Goal: Information Seeking & Learning: Understand process/instructions

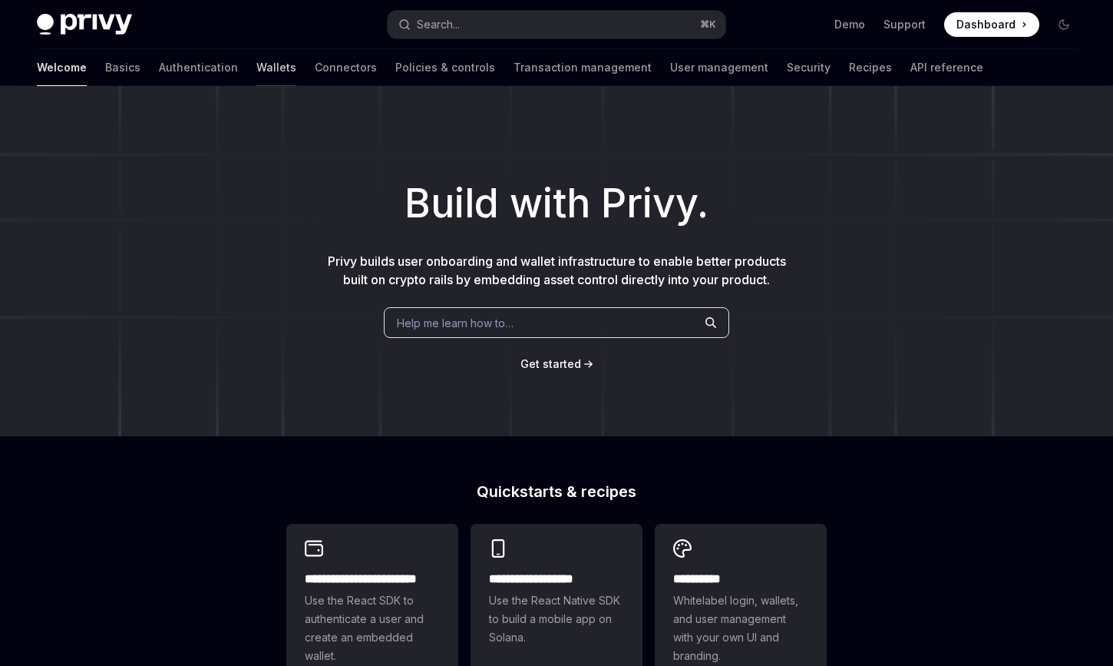
click at [256, 66] on link "Wallets" at bounding box center [276, 67] width 40 height 37
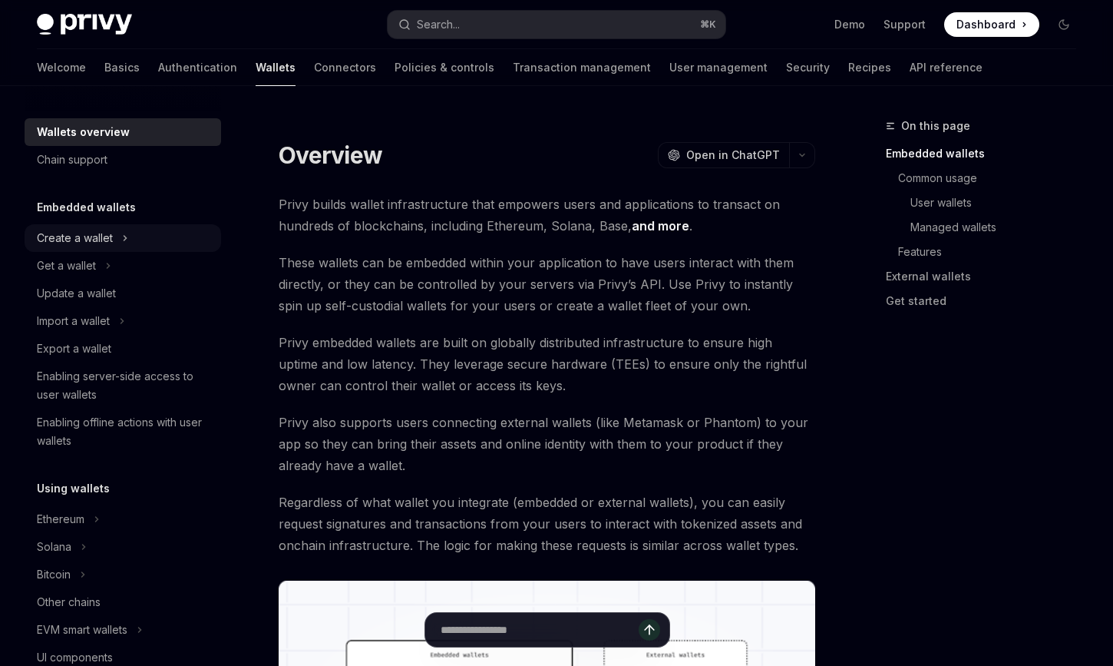
click at [85, 230] on div "Create a wallet" at bounding box center [75, 238] width 76 height 18
type textarea "*"
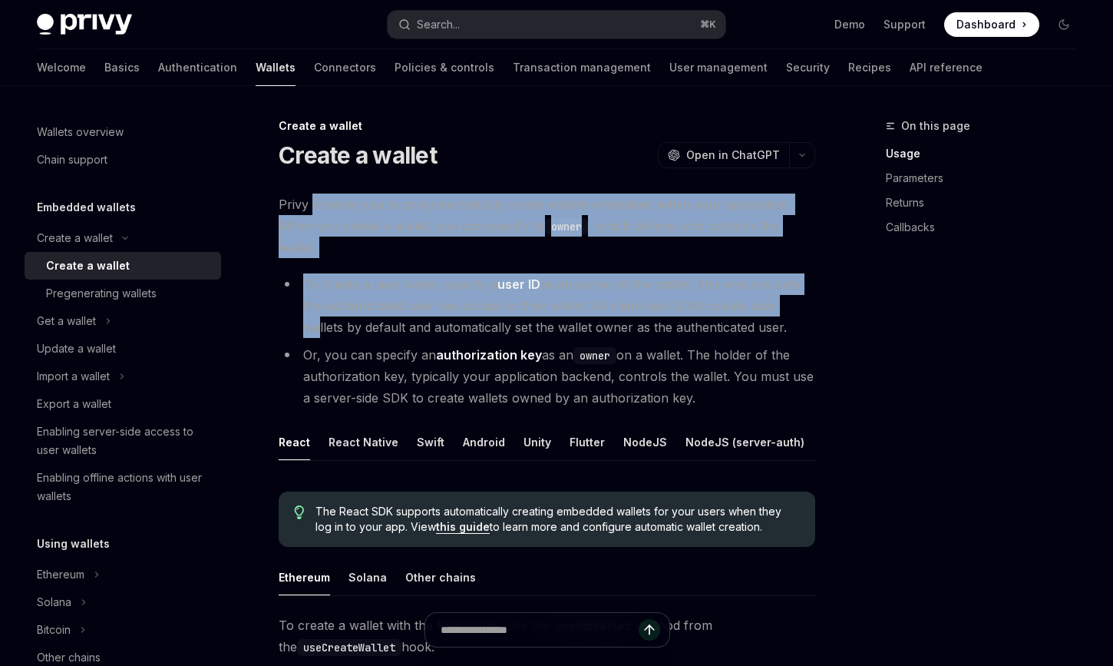
drag, startPoint x: 310, startPoint y: 207, endPoint x: 312, endPoint y: 309, distance: 102.9
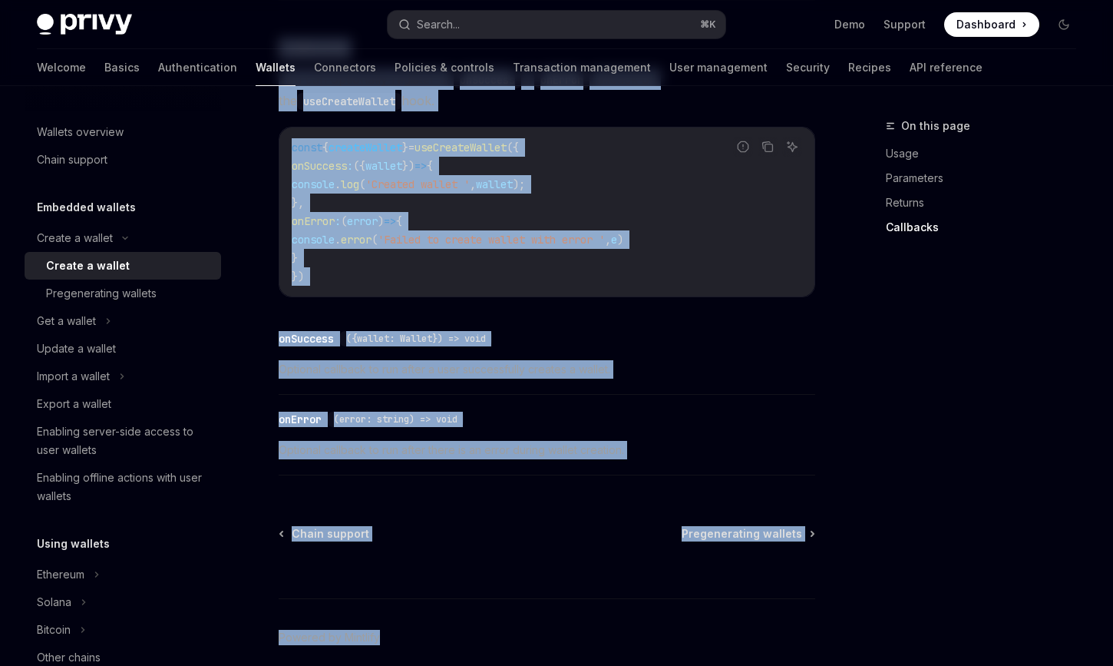
scroll to position [1230, 0]
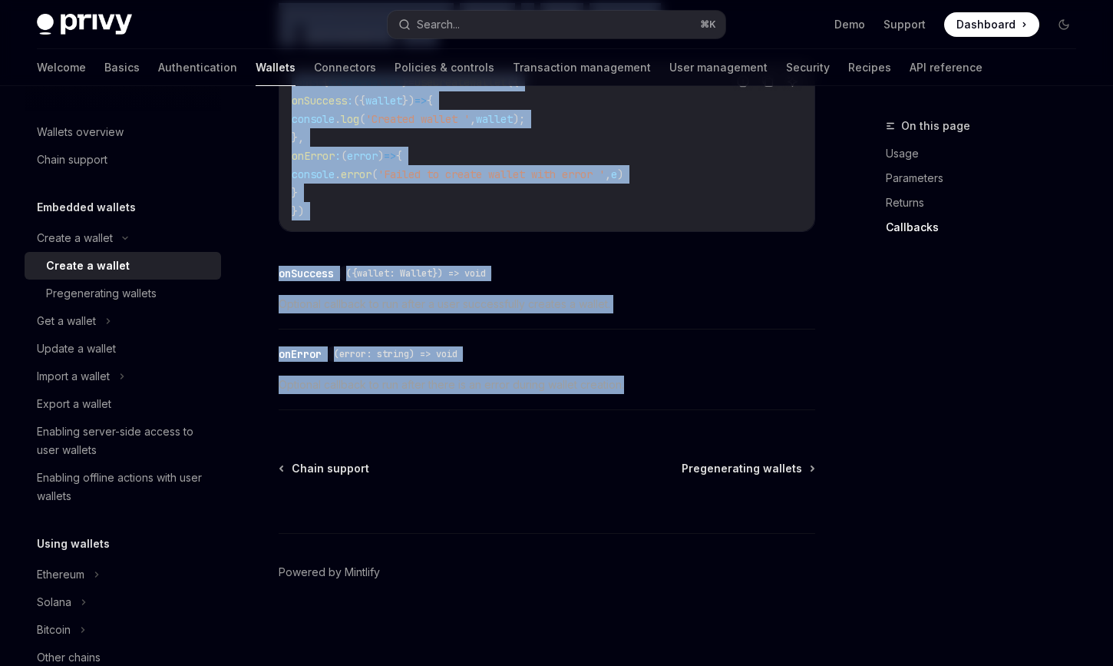
drag, startPoint x: 279, startPoint y: 146, endPoint x: 714, endPoint y: 382, distance: 494.4
copy div "Create a wallet OpenAI Open in ChatGPT OpenAI Open in ChatGPT Privy enables you…"
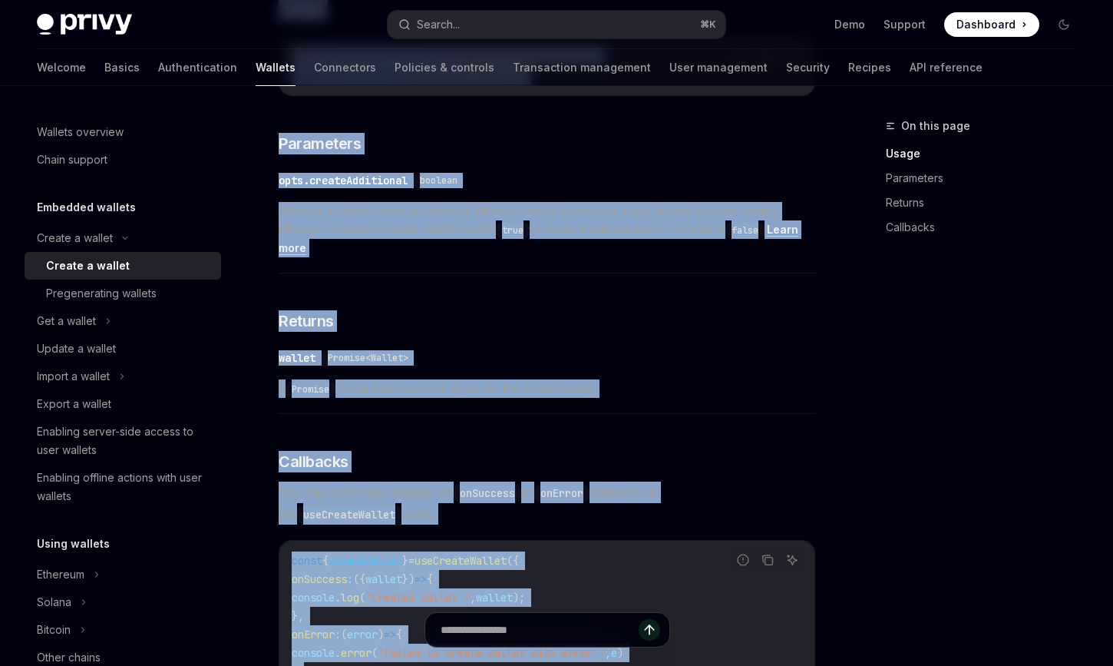
scroll to position [0, 0]
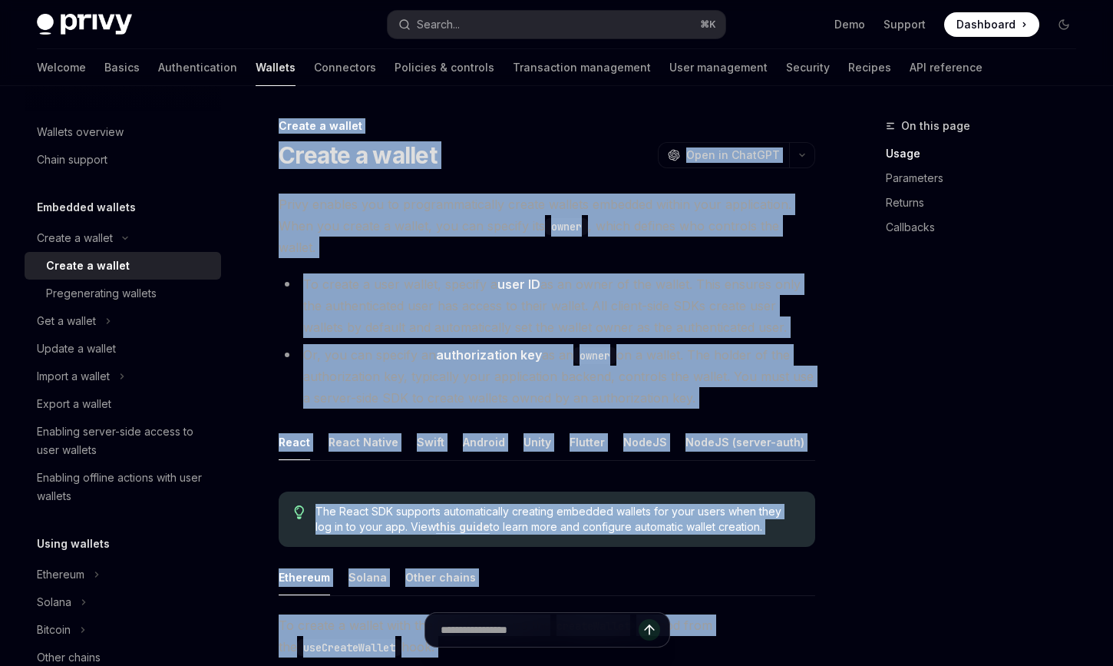
drag, startPoint x: 708, startPoint y: 387, endPoint x: 276, endPoint y: 127, distance: 503.5
copy div "Create a wallet Create a wallet OpenAI Open in ChatGPT OpenAI Open in ChatGPT P…"
click at [480, 279] on li "To create a user wallet, specify a user ID as an owner of the wallet. This ensu…" at bounding box center [547, 305] width 537 height 64
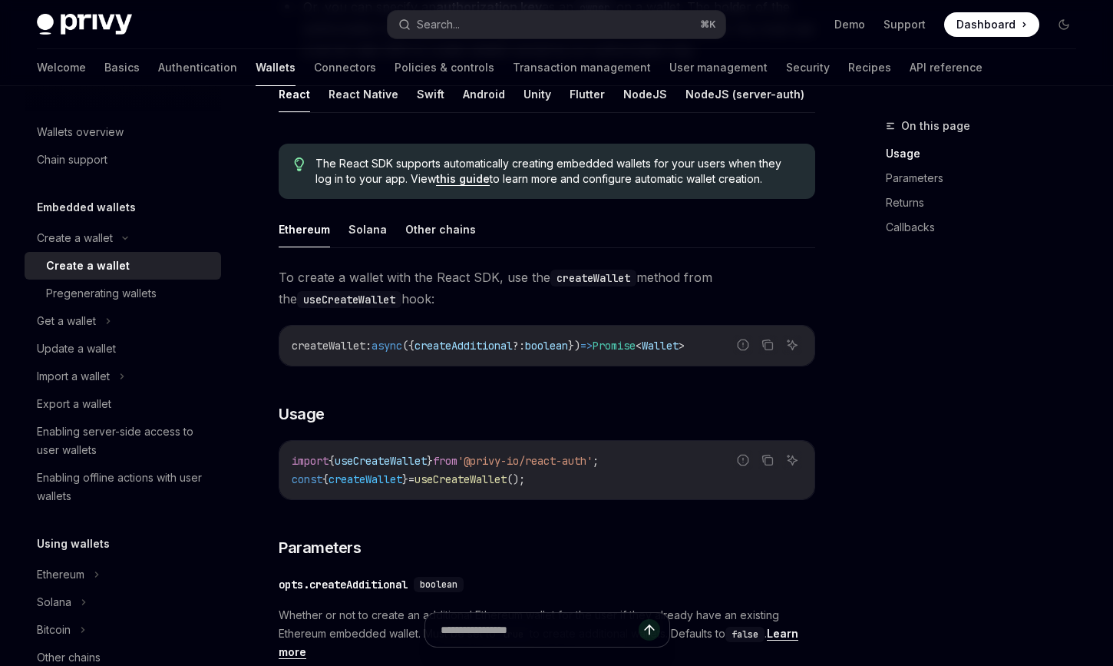
scroll to position [349, 0]
click at [346, 298] on code "useCreateWallet" at bounding box center [349, 298] width 104 height 17
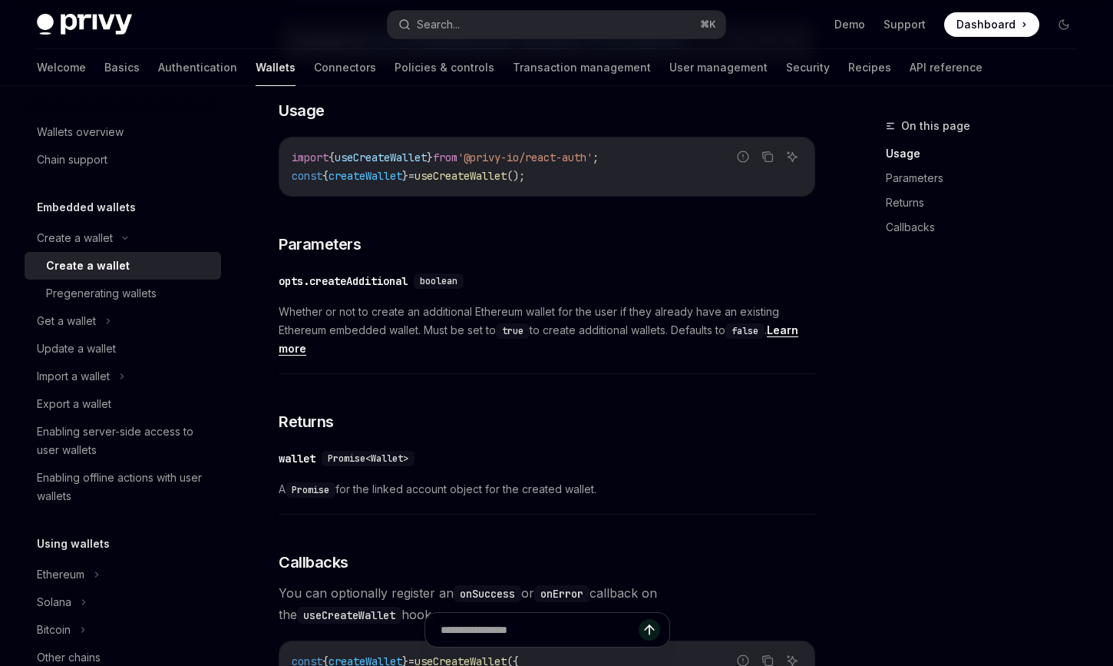
scroll to position [653, 0]
click at [361, 284] on div "opts.createAdditional" at bounding box center [343, 279] width 129 height 15
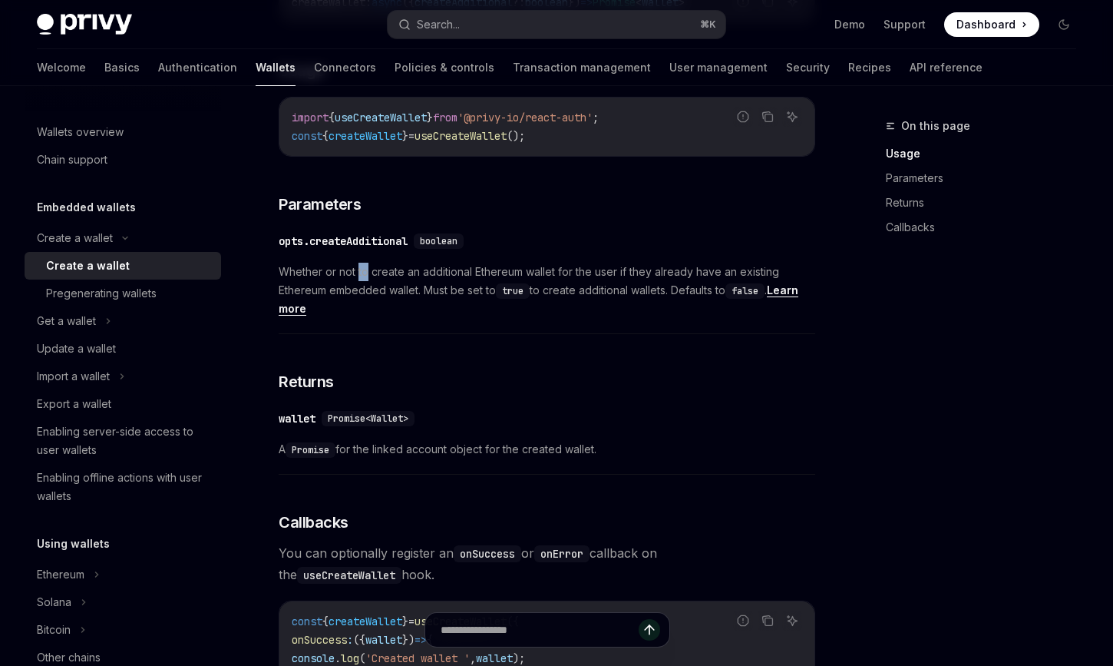
click at [361, 284] on div "To create a wallet with the React SDK, use the createWallet method from the use…" at bounding box center [547, 439] width 537 height 1033
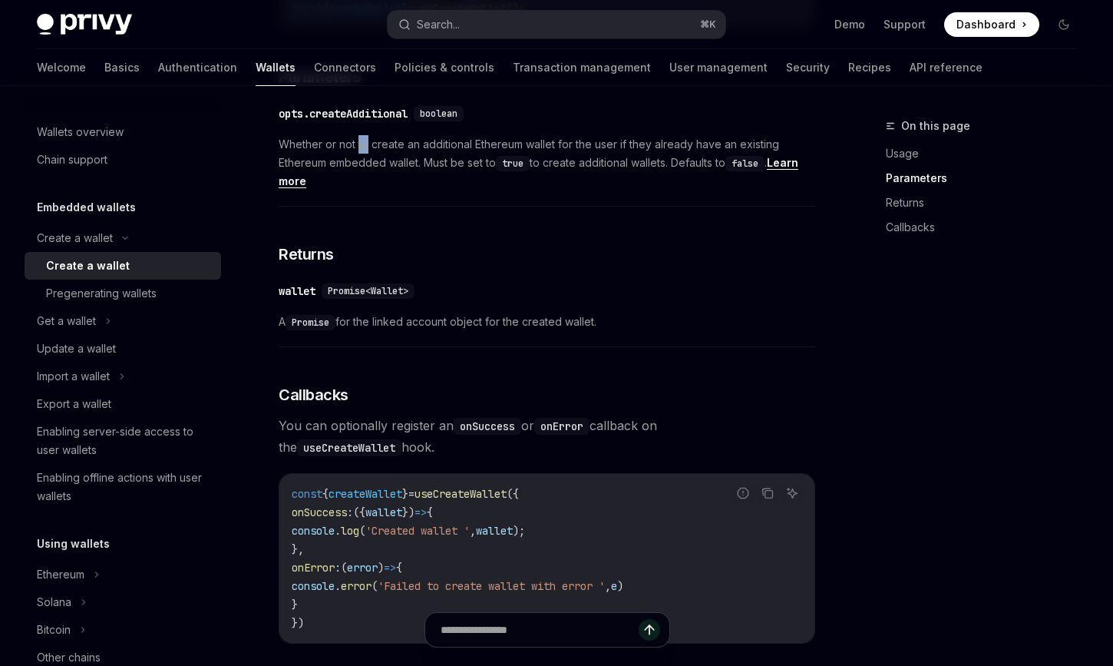
scroll to position [822, 0]
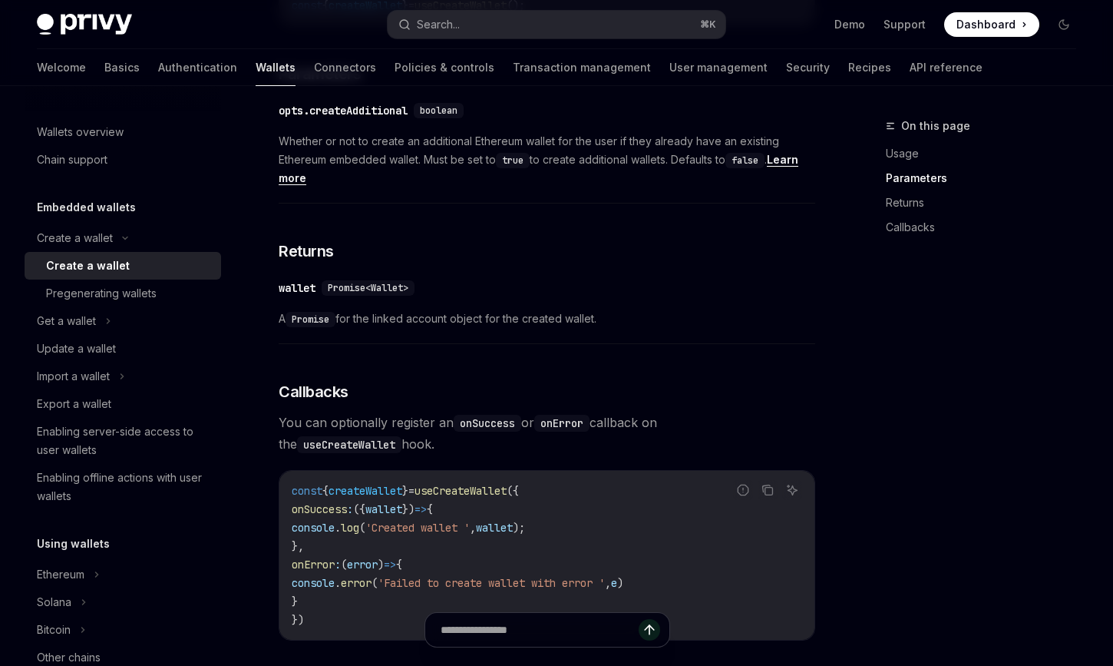
click at [462, 186] on span "Whether or not to create an additional Ethereum wallet for the user if they alr…" at bounding box center [547, 159] width 537 height 55
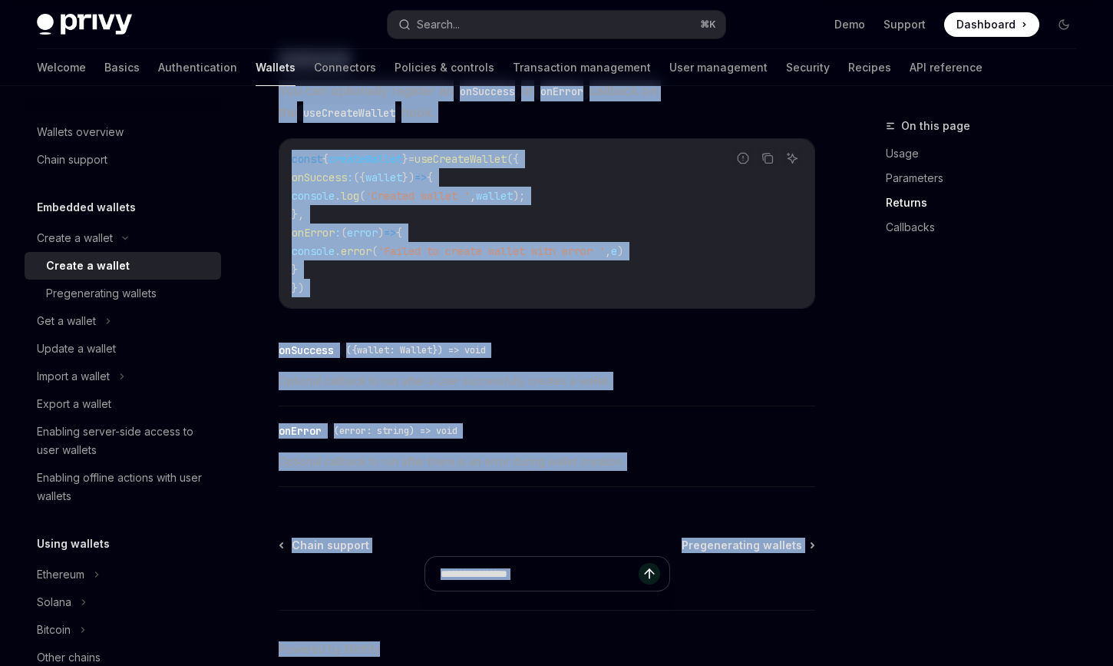
scroll to position [1230, 0]
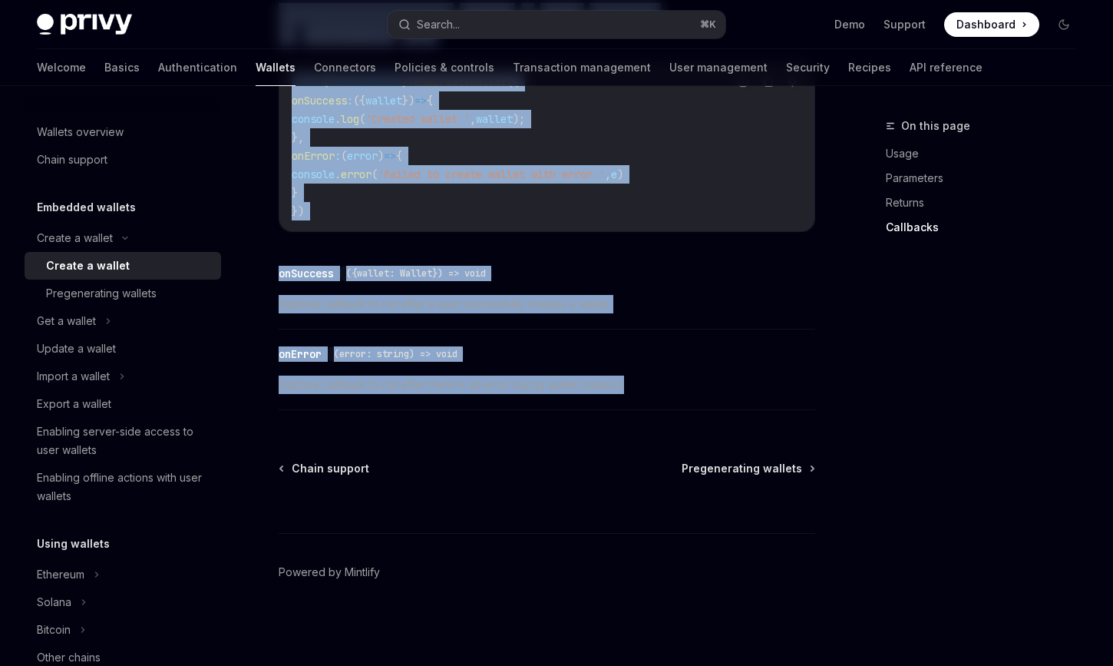
drag, startPoint x: 281, startPoint y: 153, endPoint x: 674, endPoint y: 398, distance: 463.2
copy div "Create a wallet OpenAI Open in ChatGPT OpenAI Open in ChatGPT Privy enables you…"
